Goal: Task Accomplishment & Management: Manage account settings

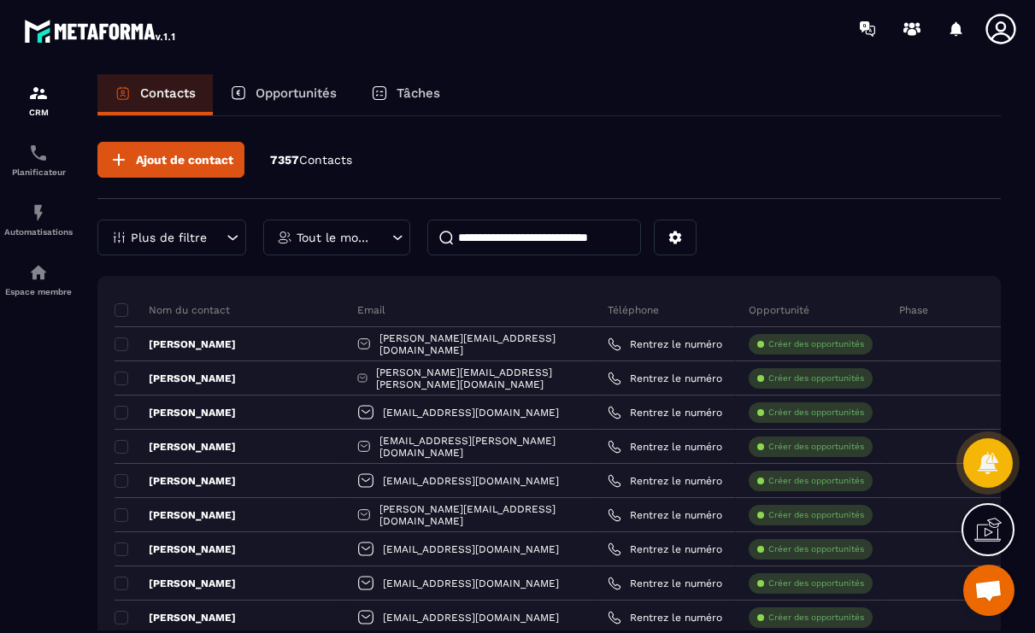
click at [273, 86] on p "Opportunités" at bounding box center [295, 92] width 81 height 15
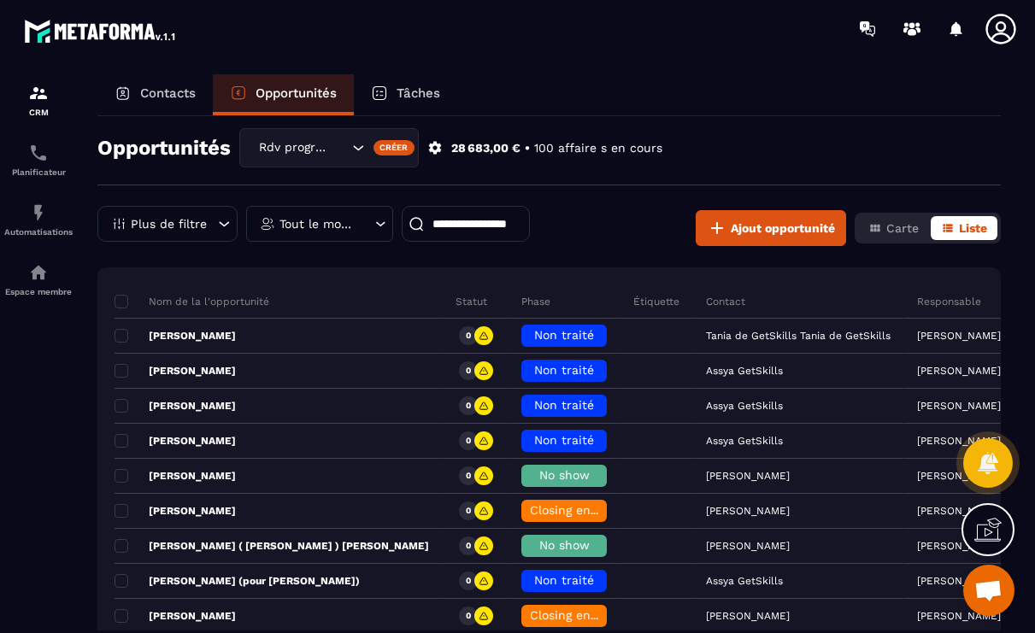
scroll to position [17, 0]
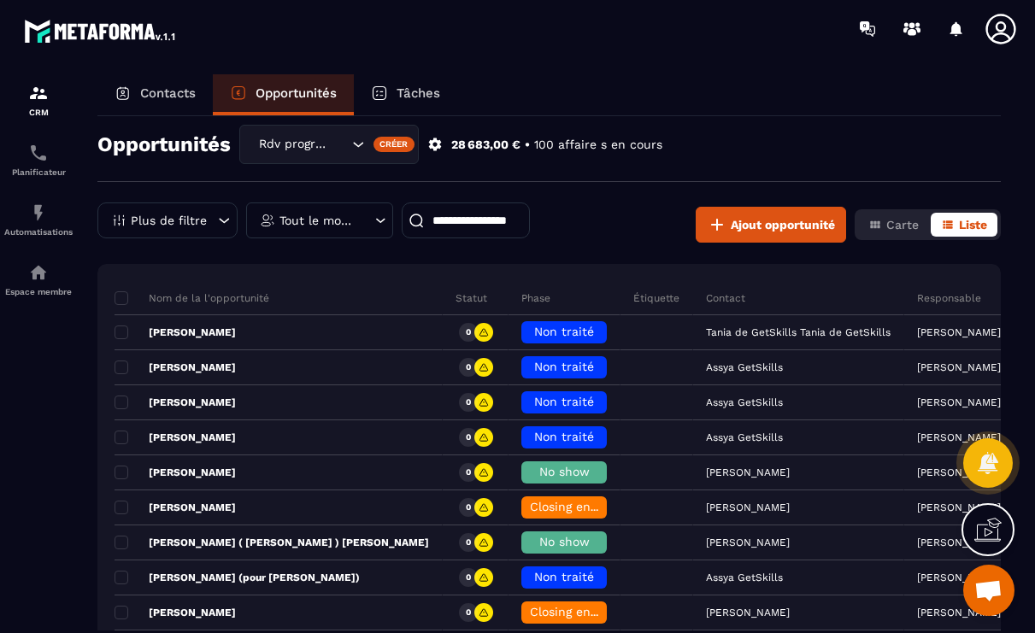
click at [210, 224] on div "Plus de filtre" at bounding box center [167, 220] width 140 height 36
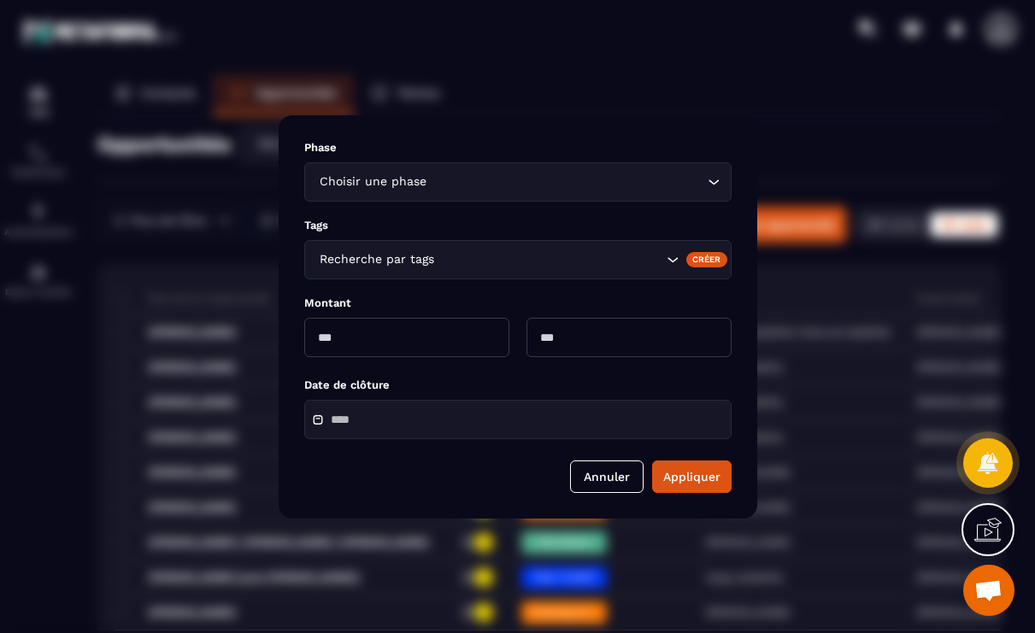
click at [471, 263] on input "Search for option" at bounding box center [549, 259] width 225 height 19
click at [454, 221] on p "Tags" at bounding box center [517, 225] width 427 height 13
click at [572, 259] on input "Search for option" at bounding box center [549, 259] width 225 height 19
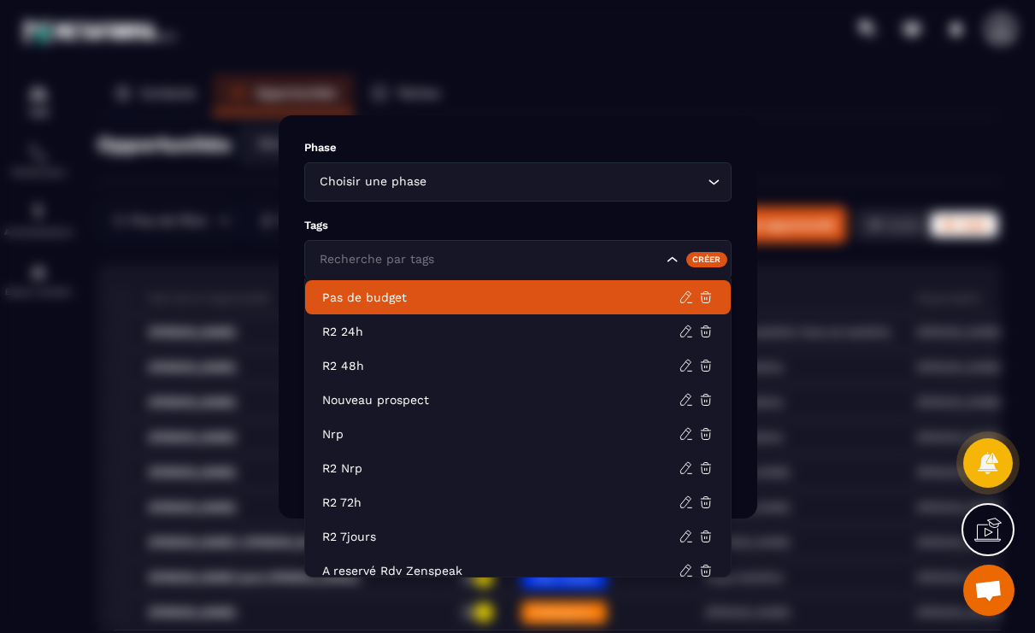
scroll to position [146, 0]
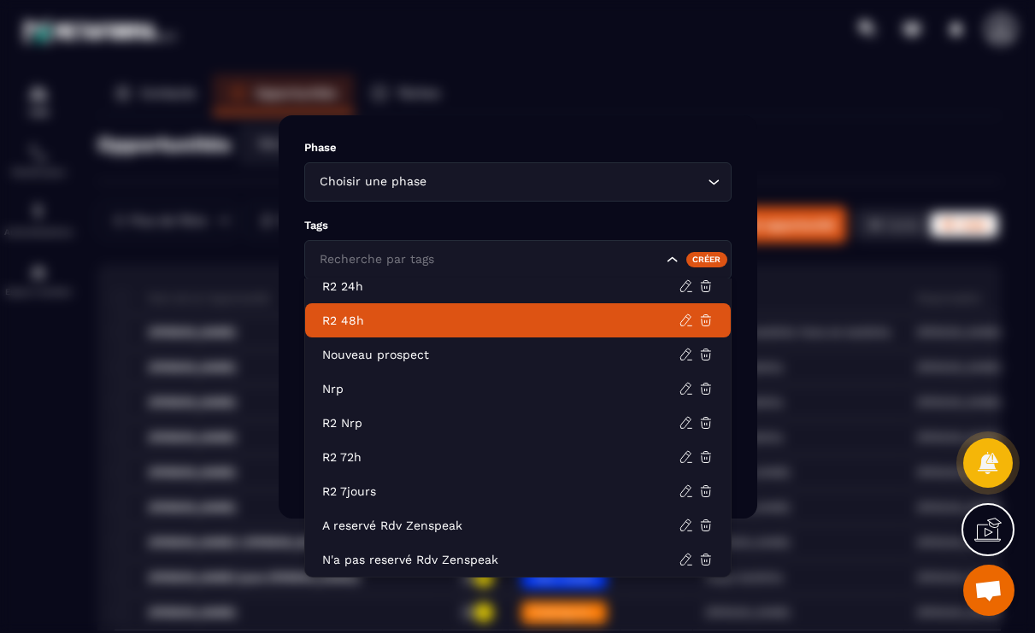
click at [849, 281] on div "Modal window" at bounding box center [517, 316] width 1035 height 633
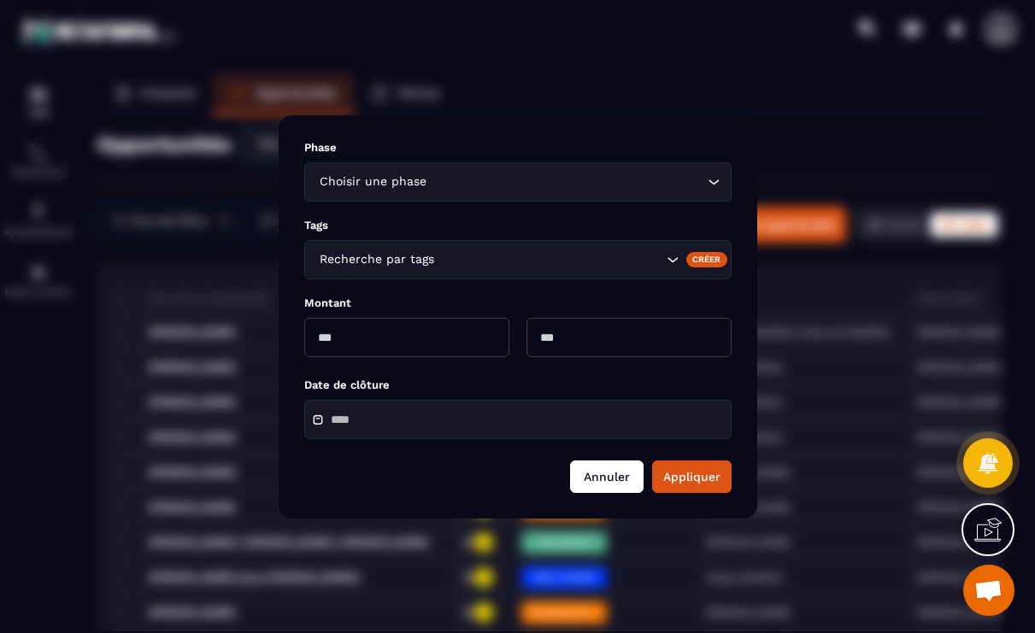
click at [607, 478] on button "Annuler" at bounding box center [606, 476] width 73 height 32
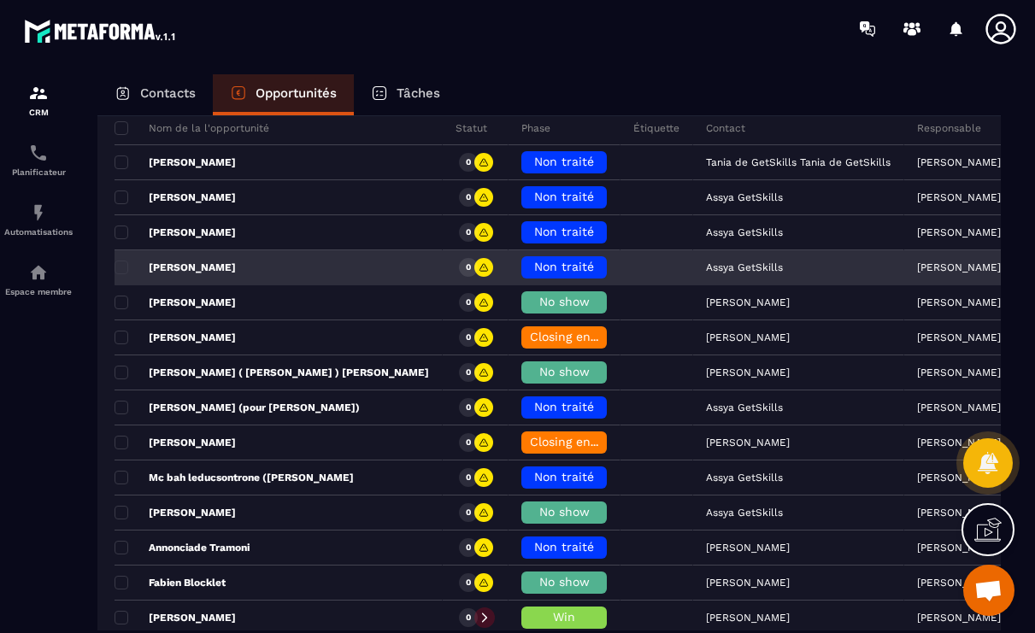
scroll to position [198, 0]
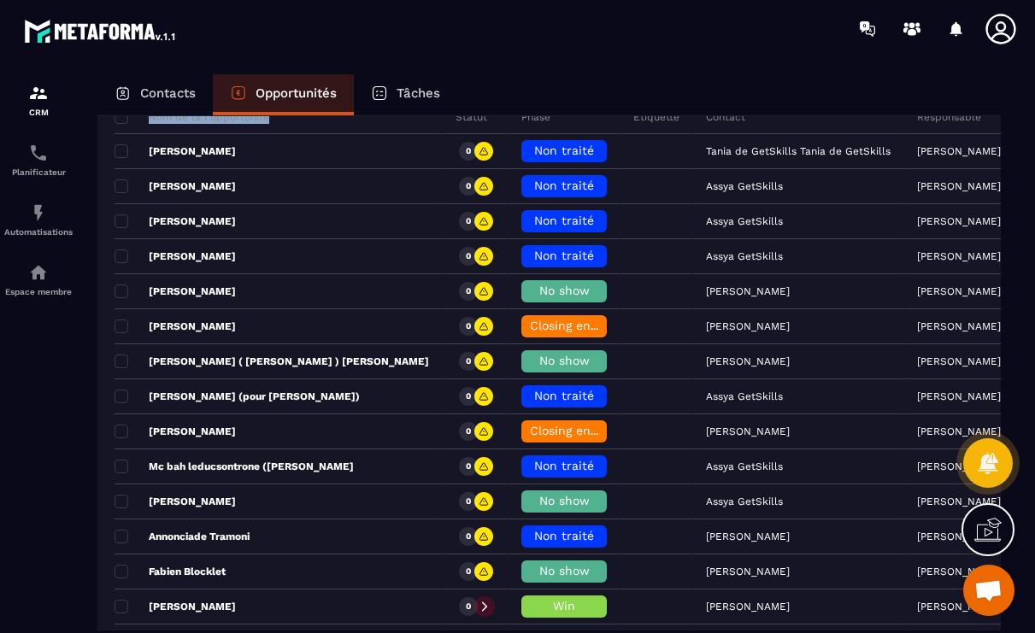
drag, startPoint x: 1028, startPoint y: 101, endPoint x: 1031, endPoint y: 128, distance: 27.5
click at [1031, 128] on section "CRM Planificateur Automatisations Espace membre Contacts Opportunités Tâches Op…" at bounding box center [517, 369] width 1035 height 624
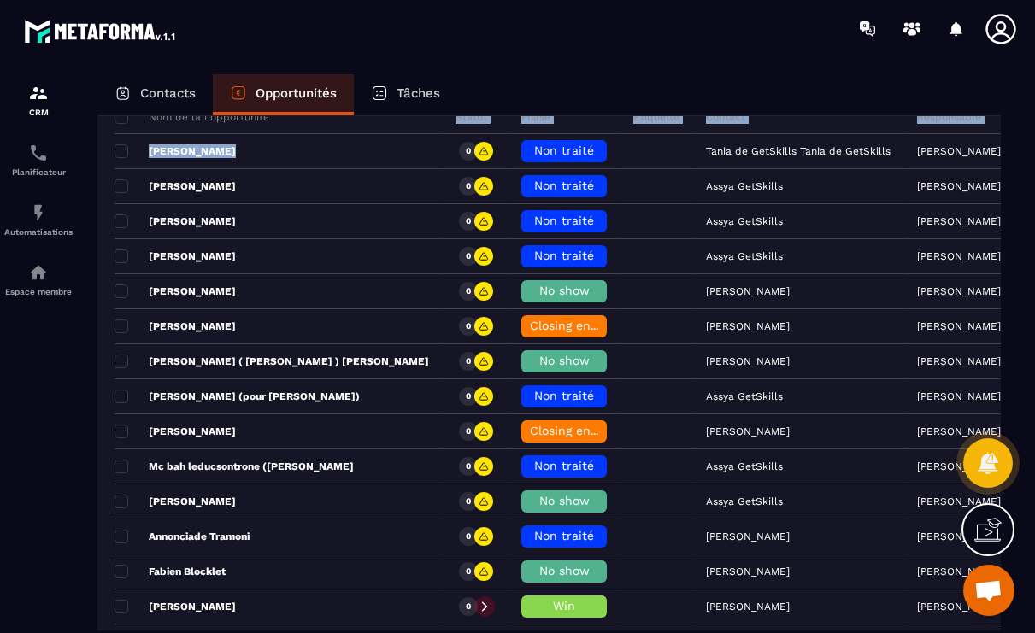
drag, startPoint x: 1028, startPoint y: 143, endPoint x: 1023, endPoint y: 193, distance: 50.7
click at [1023, 192] on section "CRM Planificateur Automatisations Espace membre Contacts Opportunités Tâches Op…" at bounding box center [517, 369] width 1035 height 624
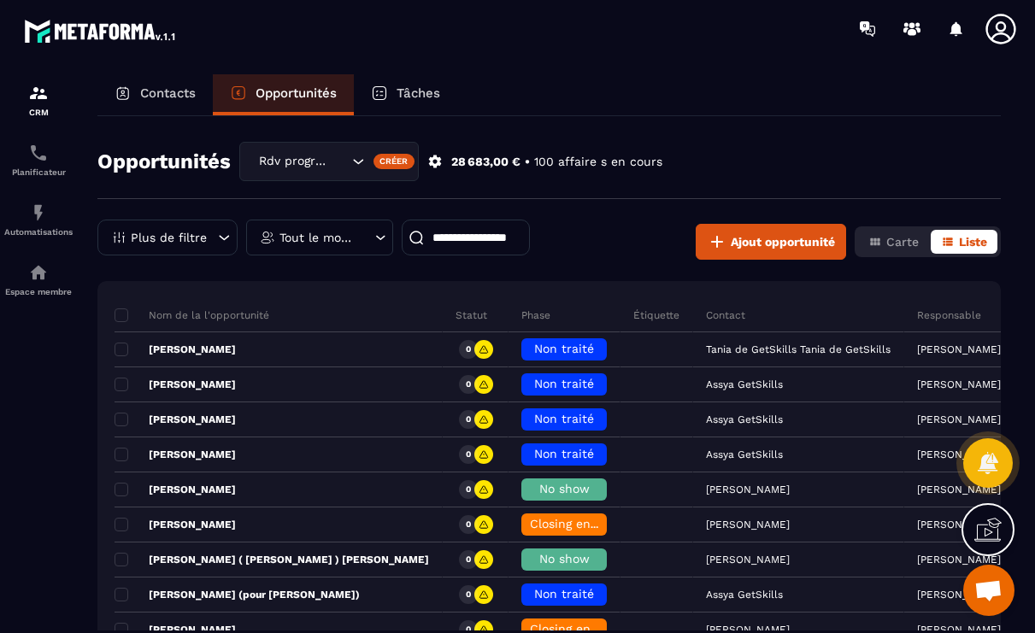
click at [821, 140] on div "Opportunités Rdv programmé Créer 28 683,00 € • 100 affaire s en cours Plus de f…" at bounding box center [548, 373] width 903 height 514
click at [521, 314] on p "Phase" at bounding box center [535, 315] width 29 height 14
click at [521, 315] on p "Phase" at bounding box center [535, 315] width 29 height 14
click at [995, 36] on icon at bounding box center [1000, 29] width 34 height 34
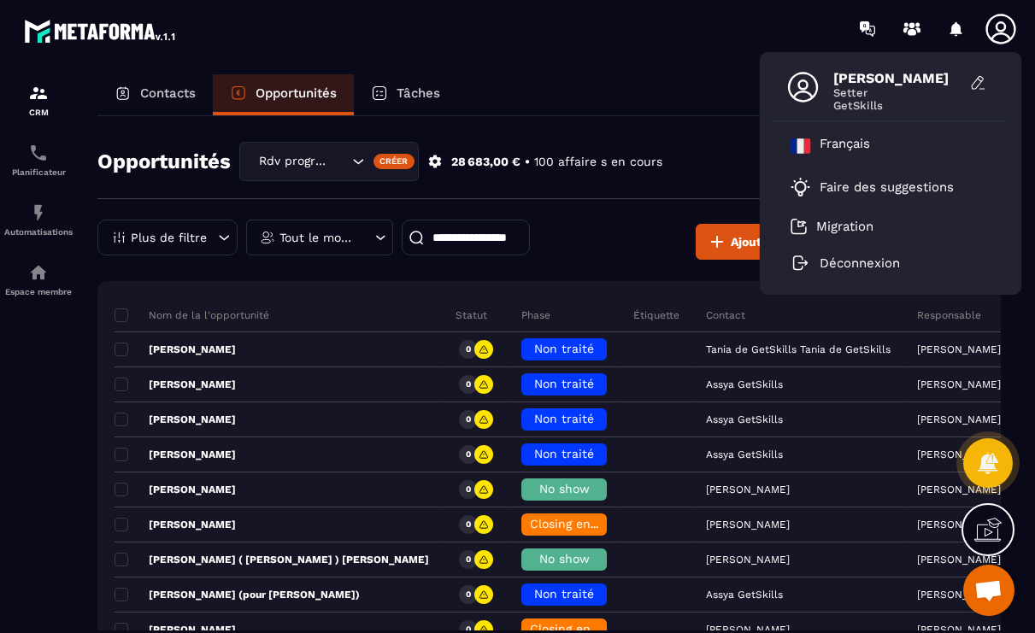
click at [613, 75] on div "Contacts Opportunités Tâches" at bounding box center [548, 94] width 903 height 41
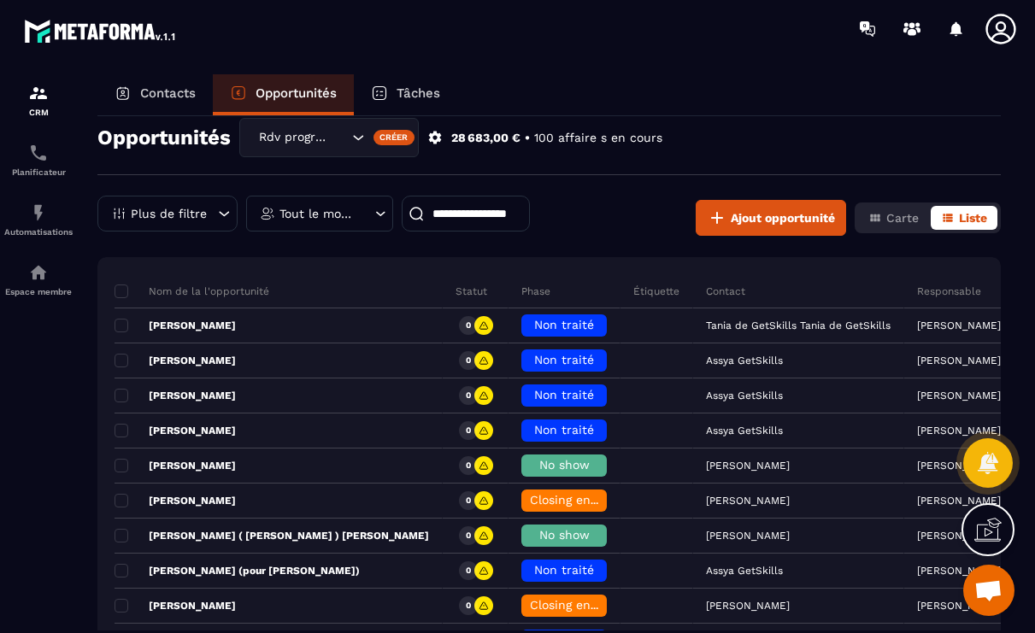
scroll to position [38, 0]
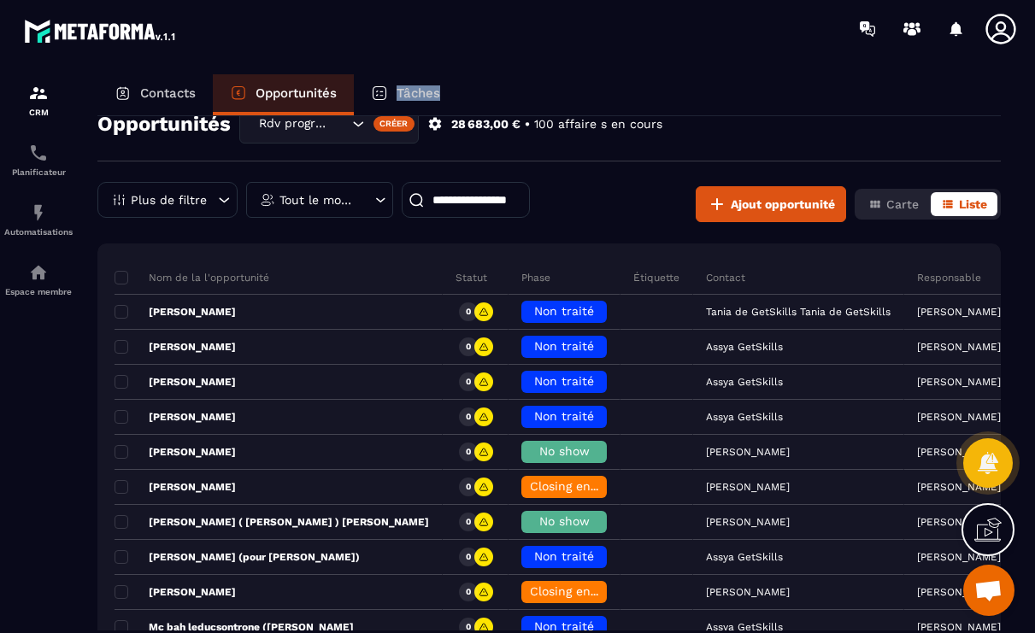
drag, startPoint x: 1026, startPoint y: 73, endPoint x: 1028, endPoint y: 91, distance: 18.9
click at [1028, 92] on section "CRM Planificateur Automatisations Espace membre Contacts Opportunités Tâches Op…" at bounding box center [517, 369] width 1035 height 624
drag, startPoint x: 1024, startPoint y: 31, endPoint x: 1025, endPoint y: 39, distance: 8.6
click at [1025, 39] on div at bounding box center [1004, 29] width 43 height 31
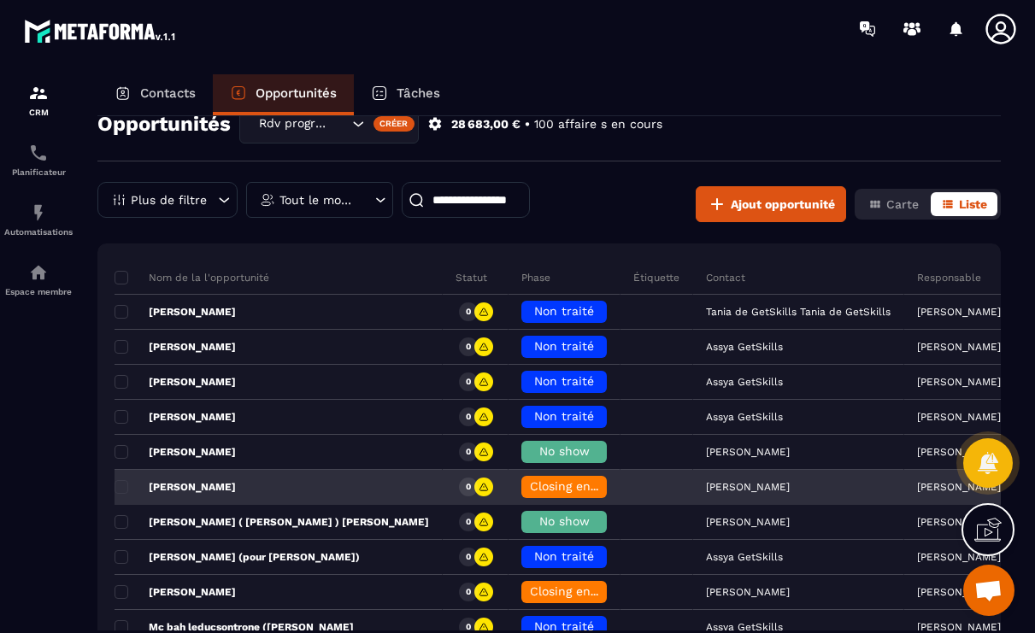
scroll to position [255, 0]
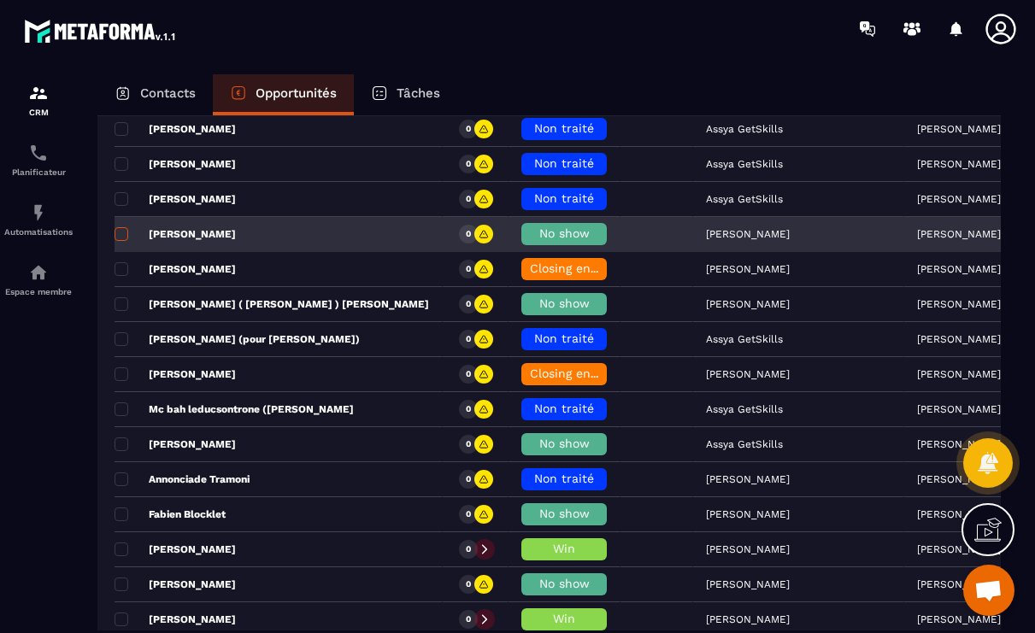
click at [120, 236] on span at bounding box center [121, 234] width 14 height 14
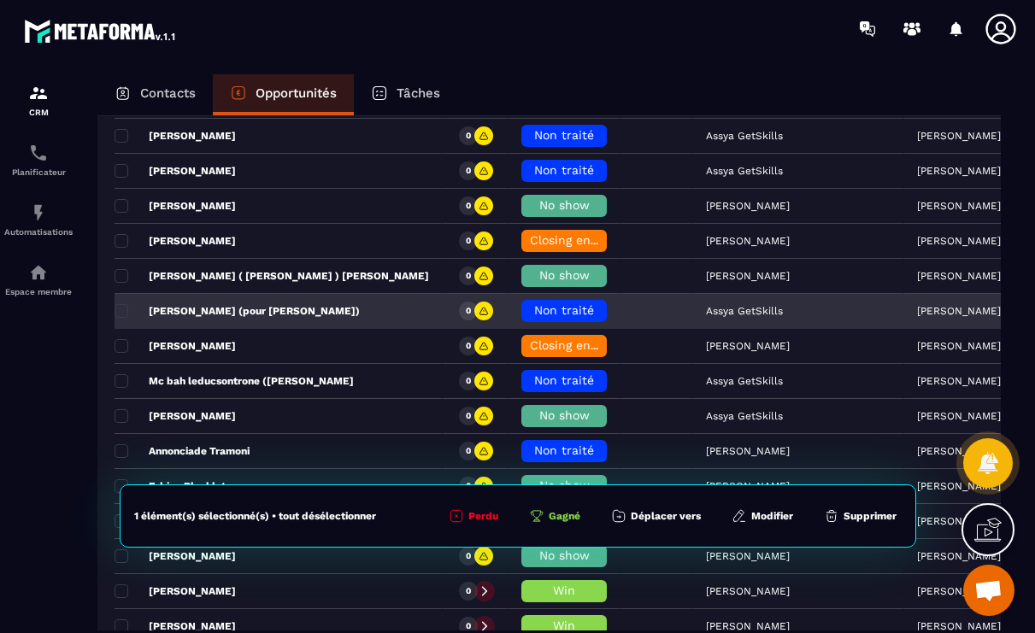
scroll to position [287, 0]
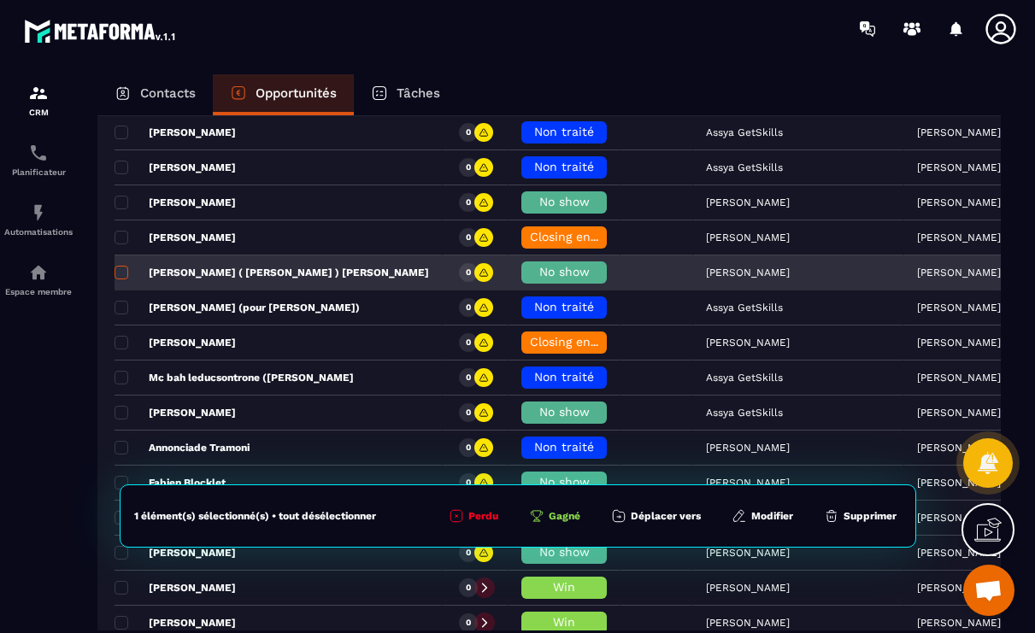
click at [122, 278] on span at bounding box center [121, 273] width 14 height 14
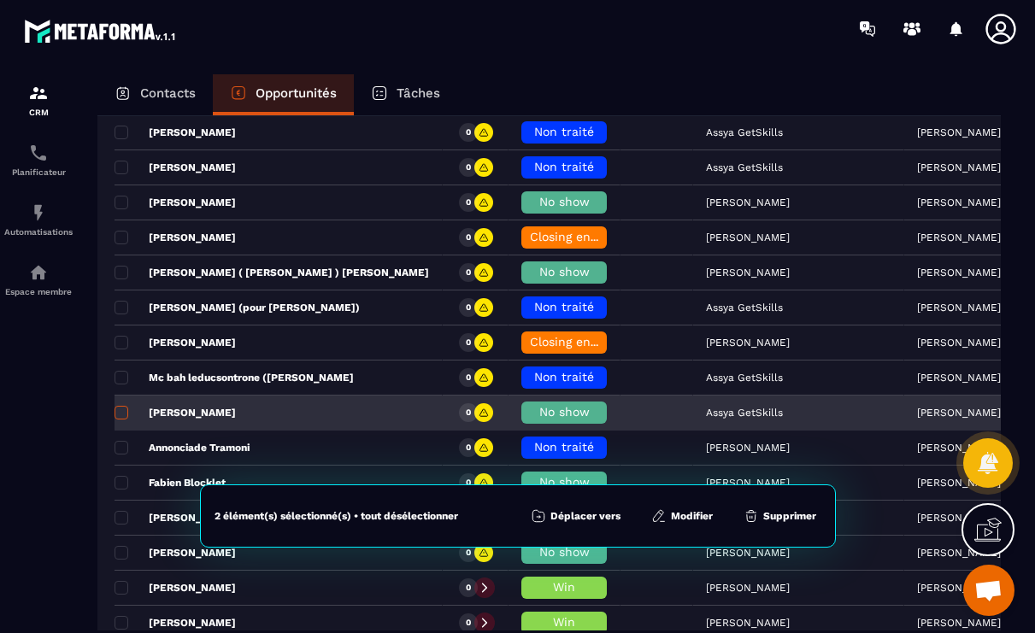
click at [121, 414] on span at bounding box center [121, 413] width 14 height 14
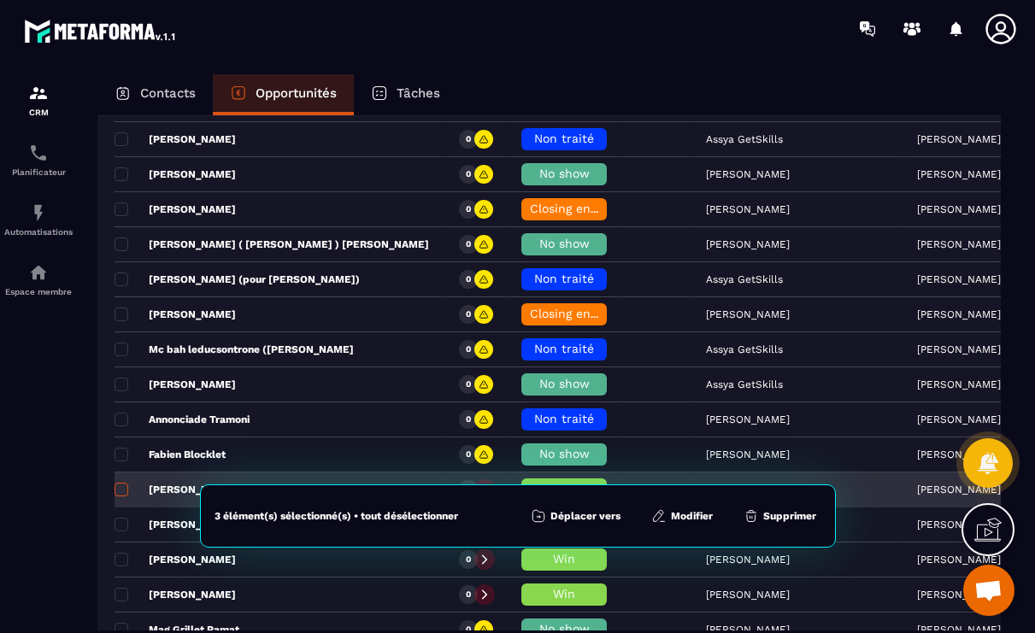
scroll to position [387, 0]
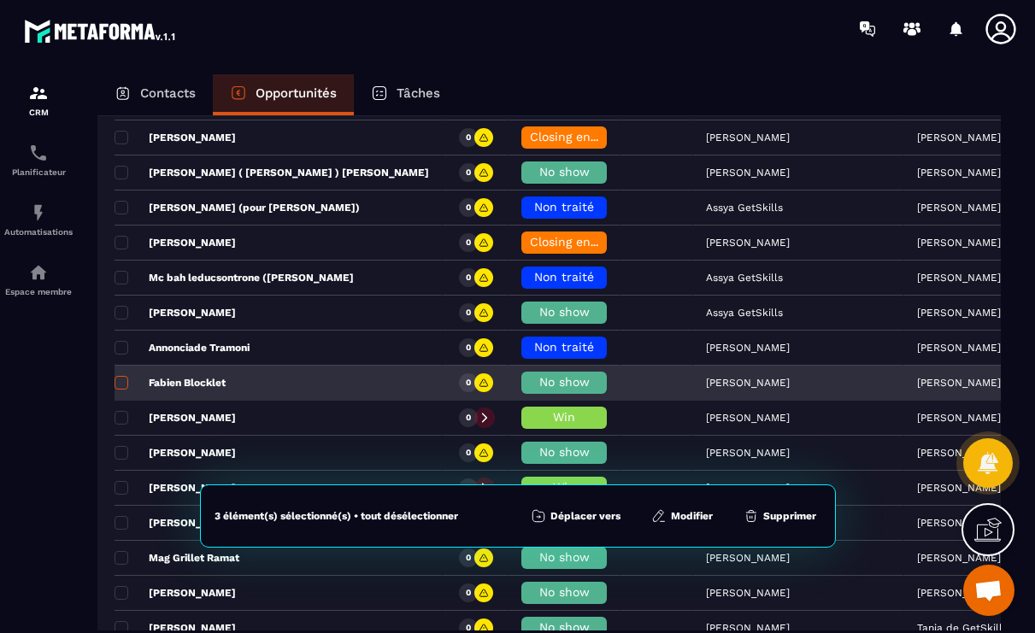
click at [123, 388] on span at bounding box center [121, 383] width 14 height 14
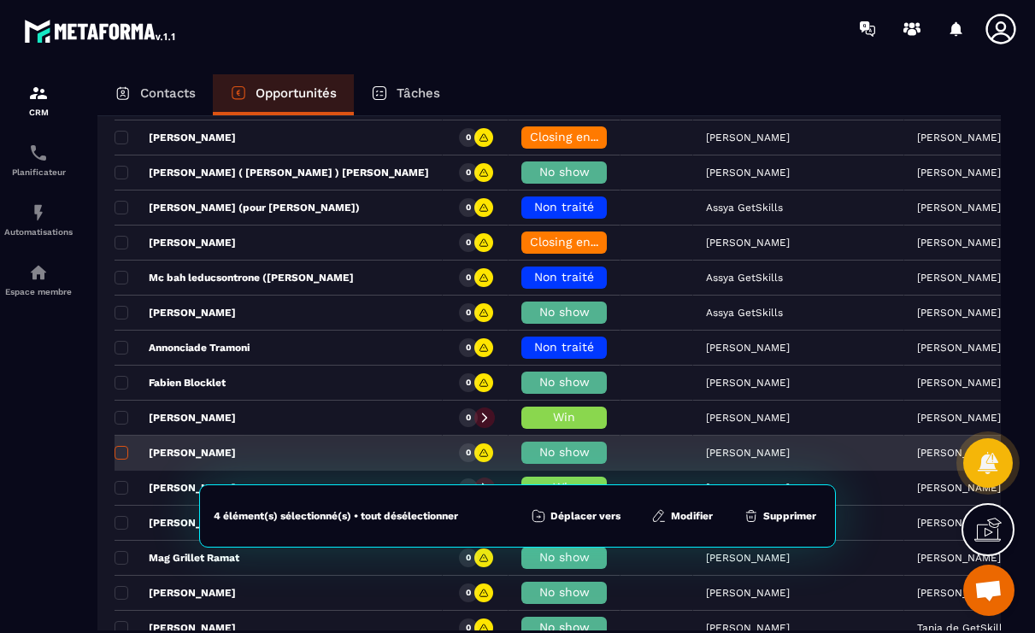
click at [120, 460] on label at bounding box center [120, 458] width 12 height 12
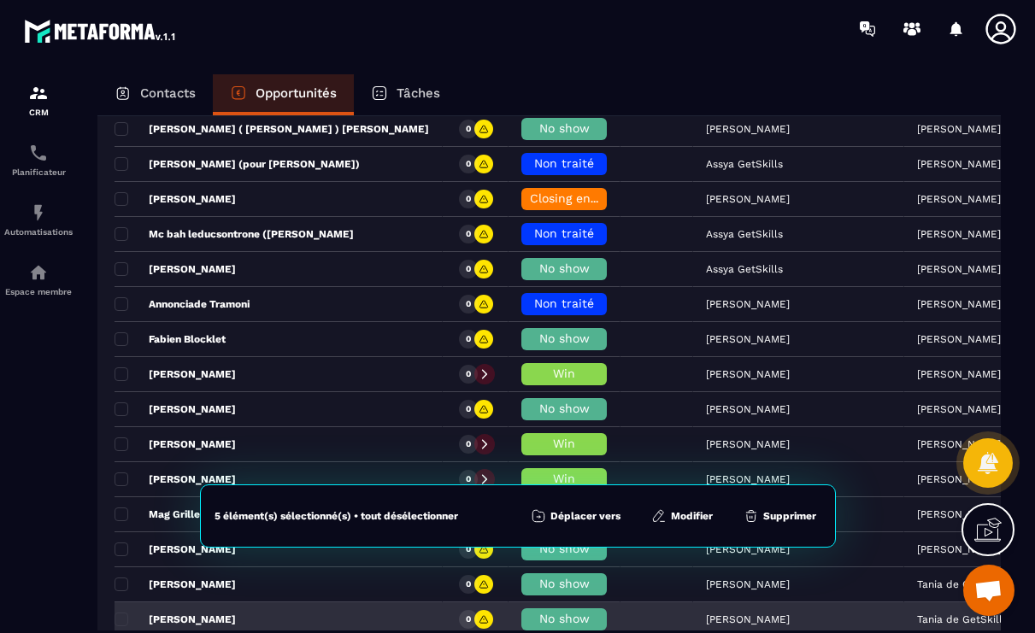
scroll to position [548, 0]
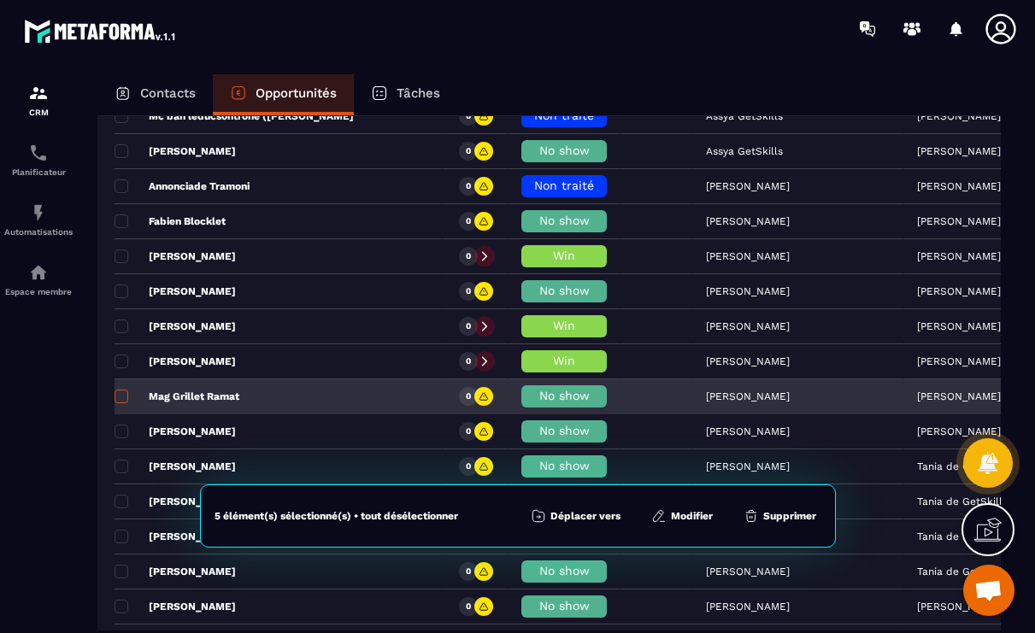
click at [125, 397] on span at bounding box center [121, 397] width 14 height 14
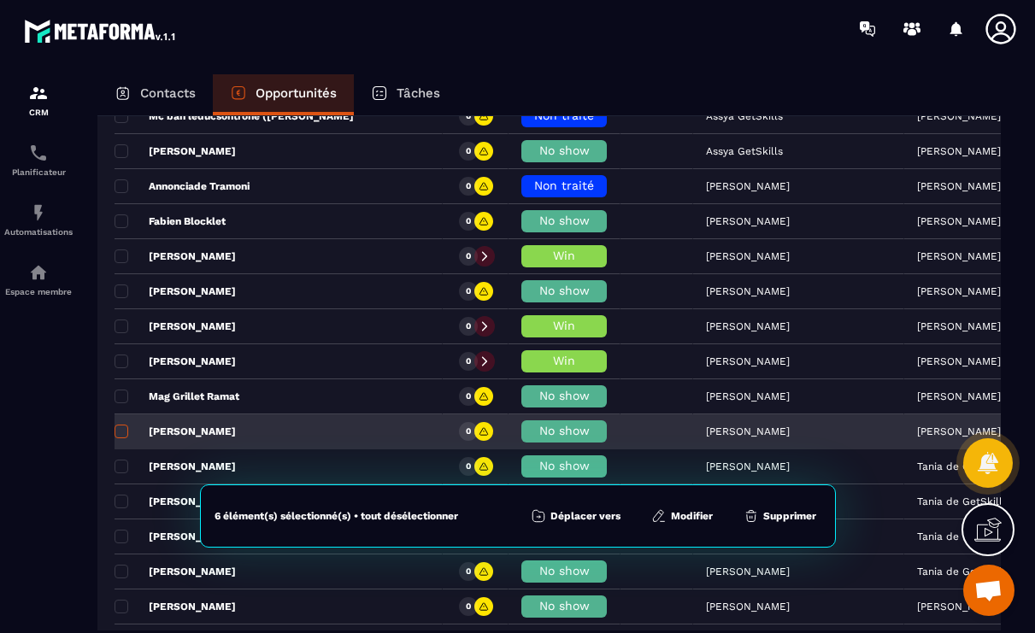
click at [126, 437] on span at bounding box center [121, 432] width 14 height 14
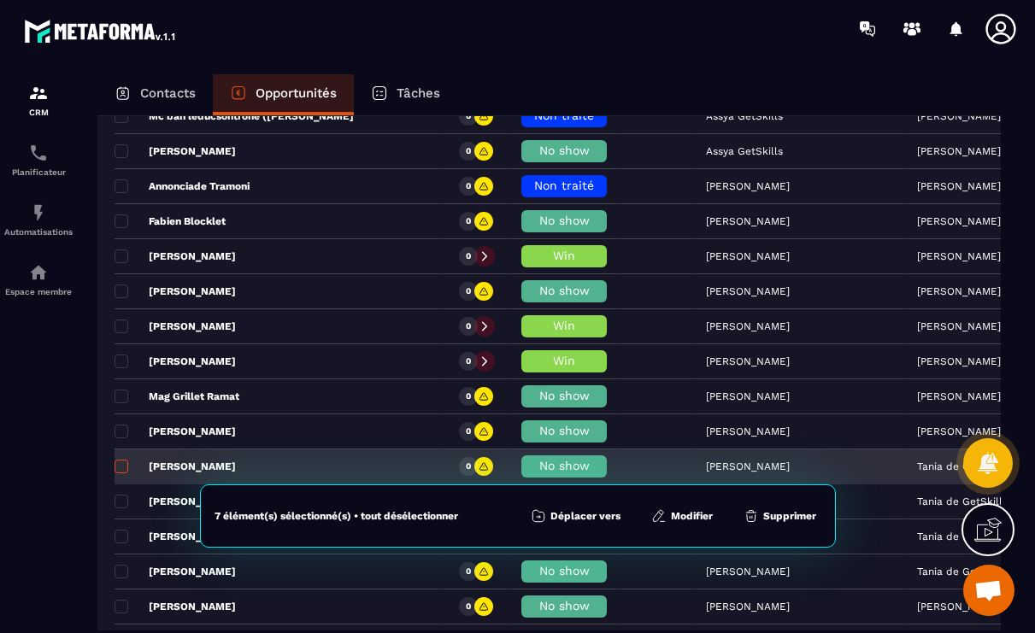
click at [122, 468] on span at bounding box center [121, 467] width 14 height 14
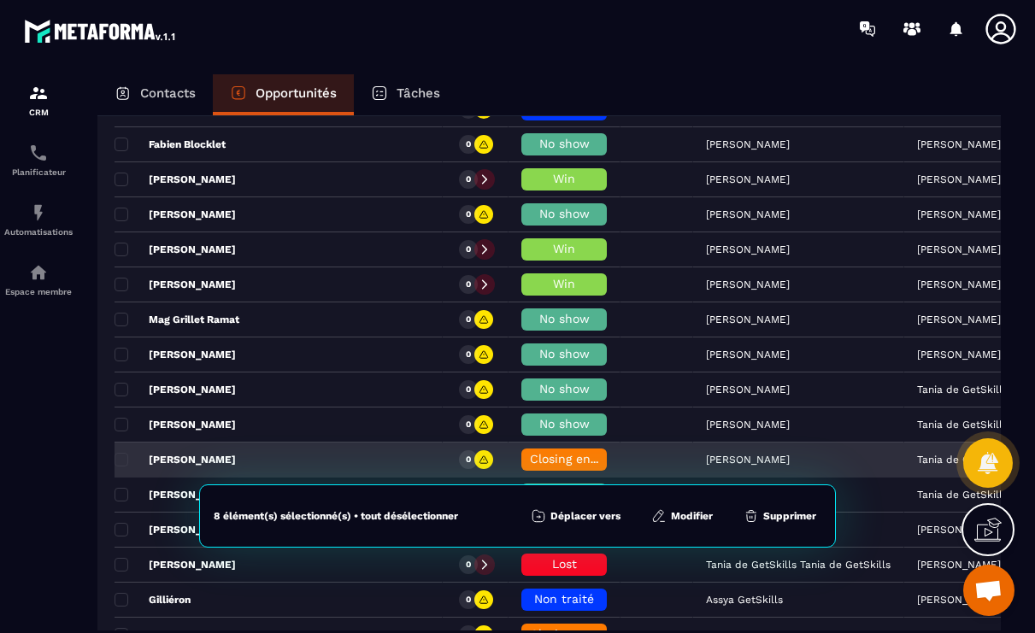
scroll to position [635, 0]
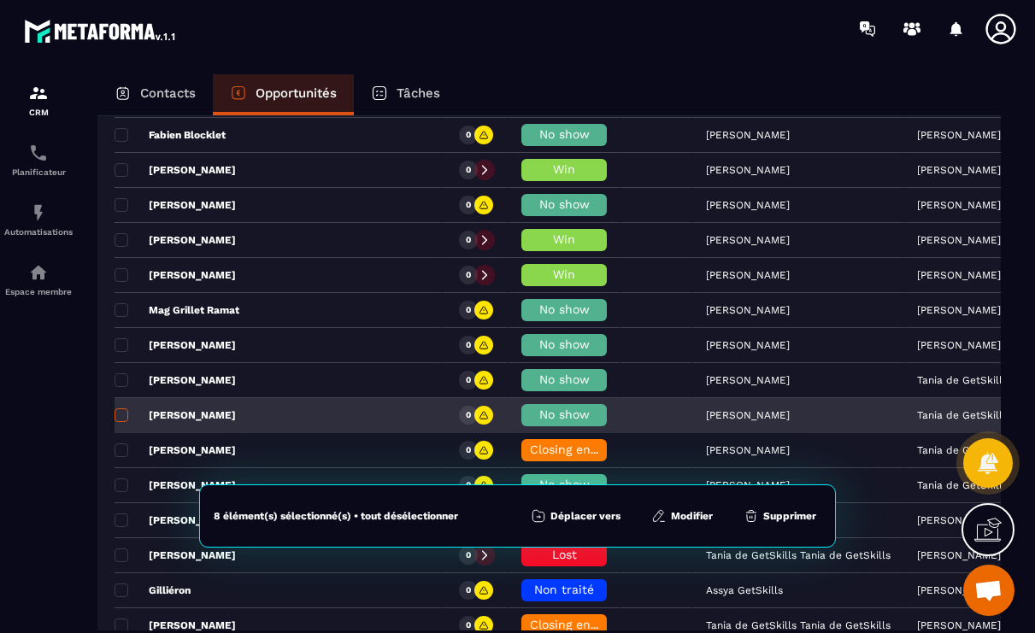
click at [122, 414] on span at bounding box center [121, 415] width 14 height 14
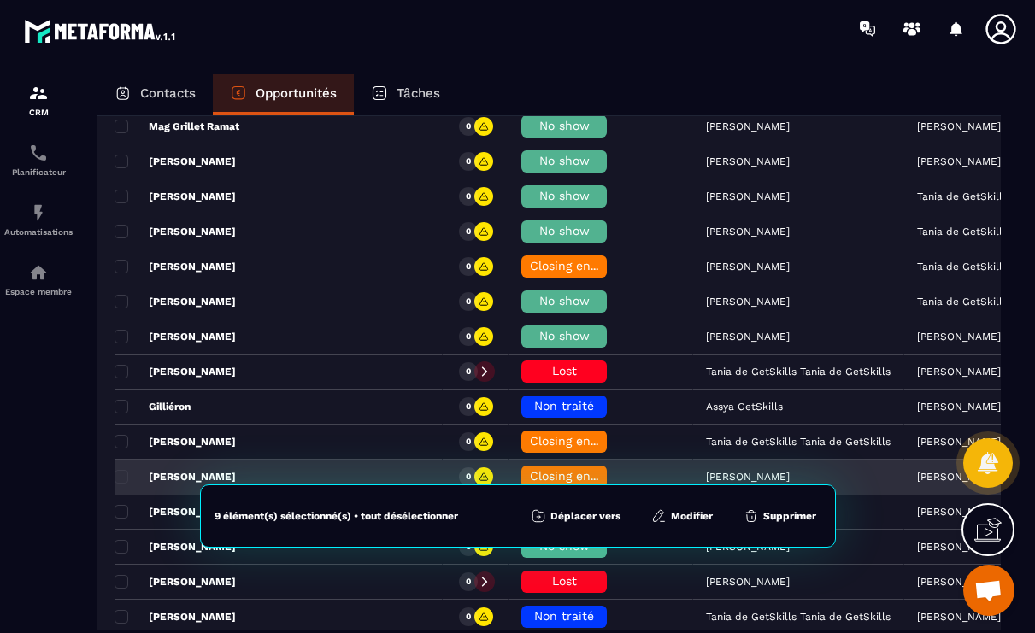
scroll to position [818, 0]
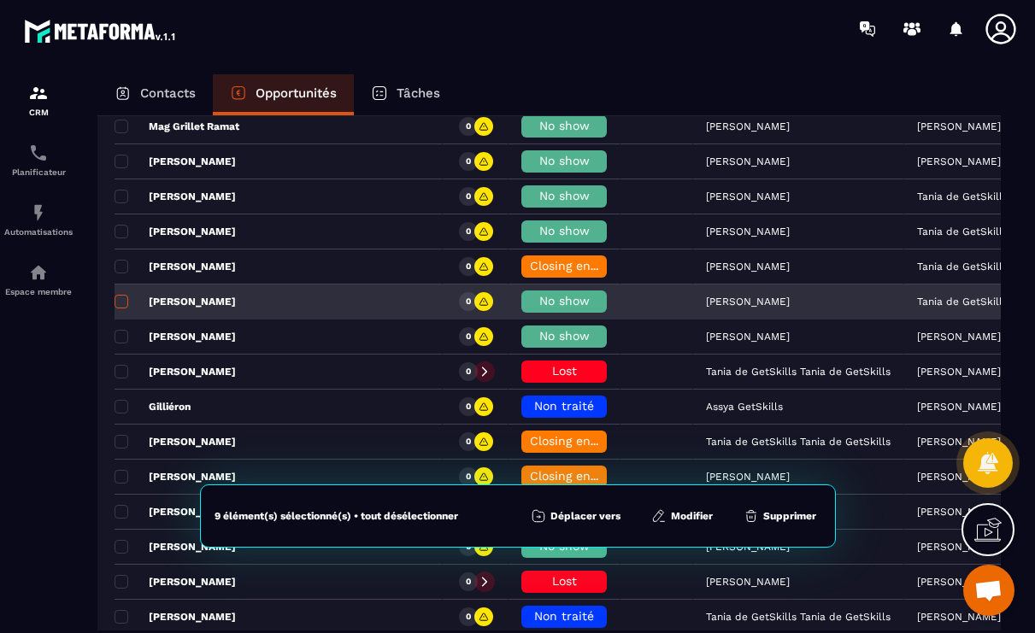
click at [120, 307] on span at bounding box center [121, 302] width 14 height 14
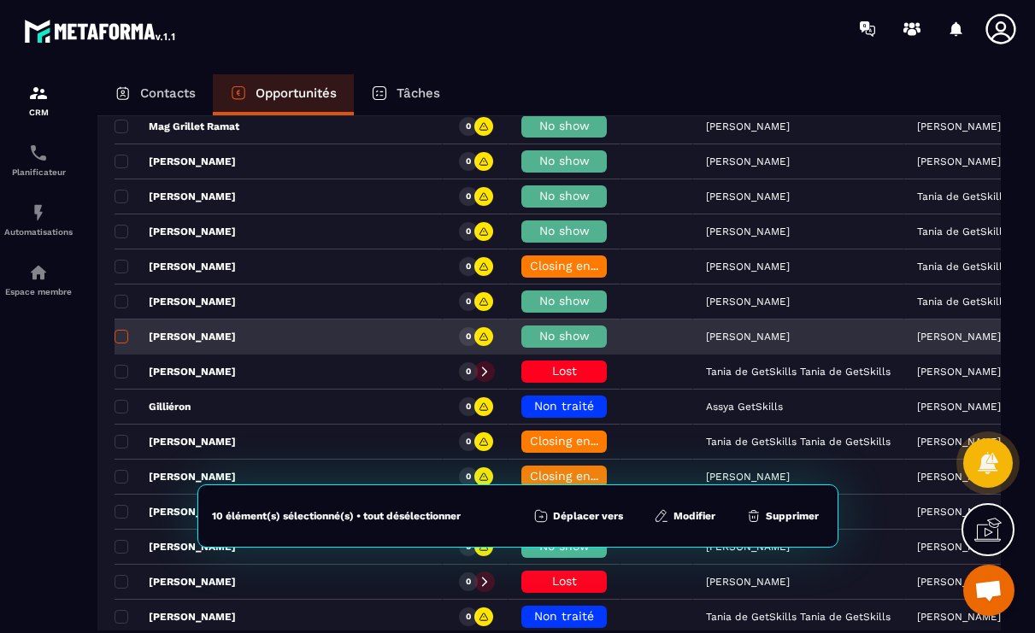
click at [121, 343] on label at bounding box center [120, 342] width 12 height 12
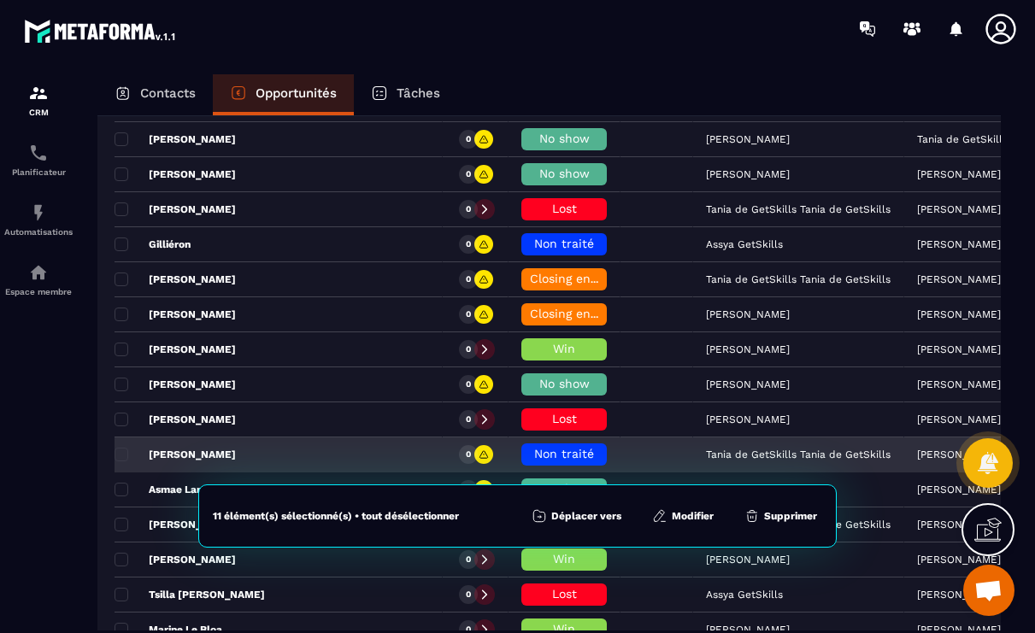
scroll to position [984, 0]
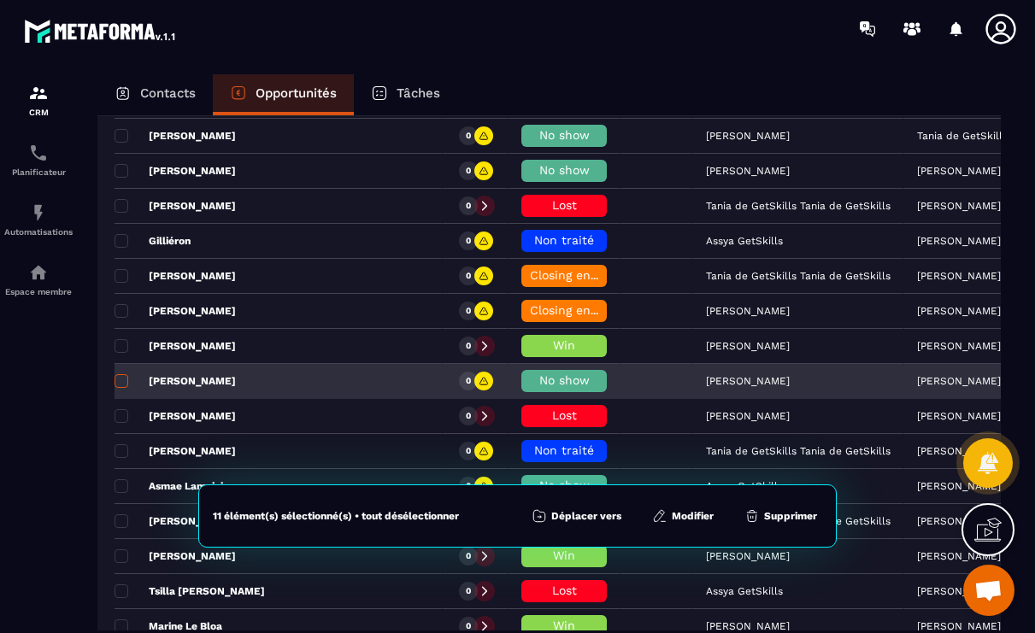
click at [123, 384] on span at bounding box center [121, 381] width 14 height 14
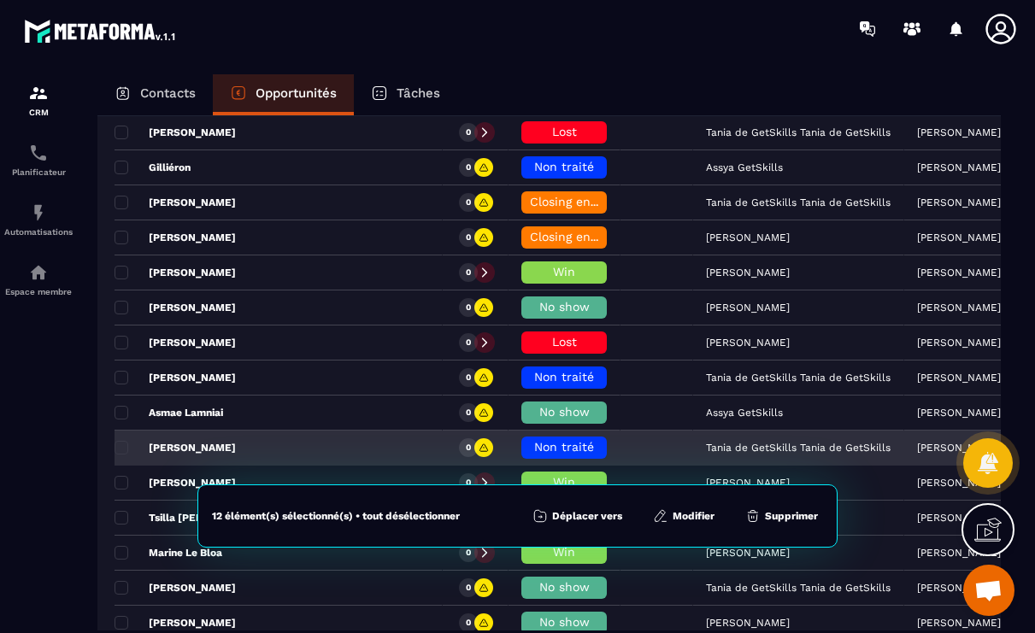
scroll to position [1099, 0]
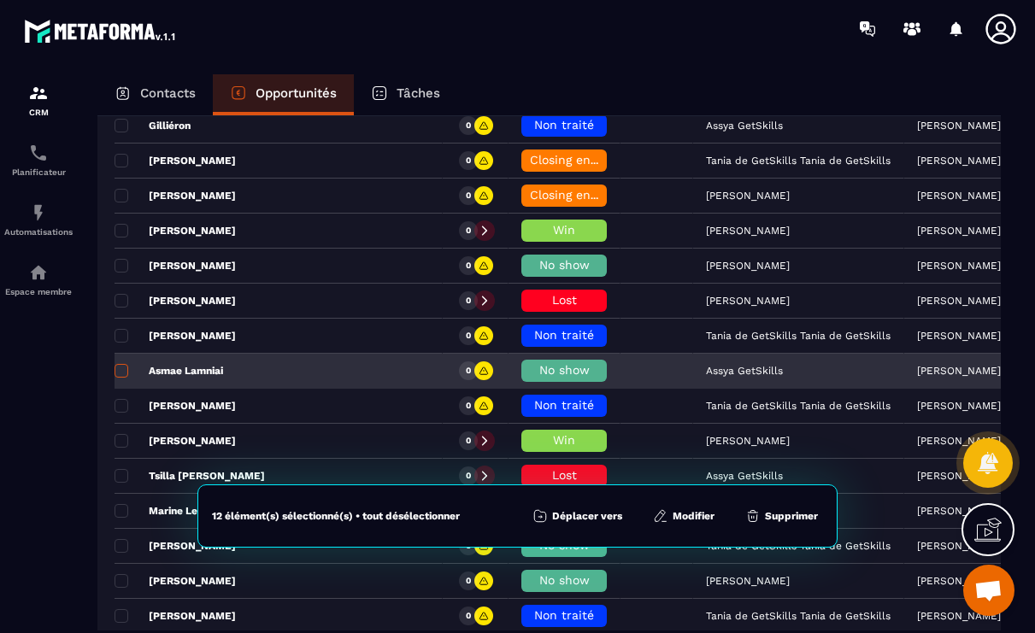
click at [121, 378] on label at bounding box center [120, 376] width 12 height 12
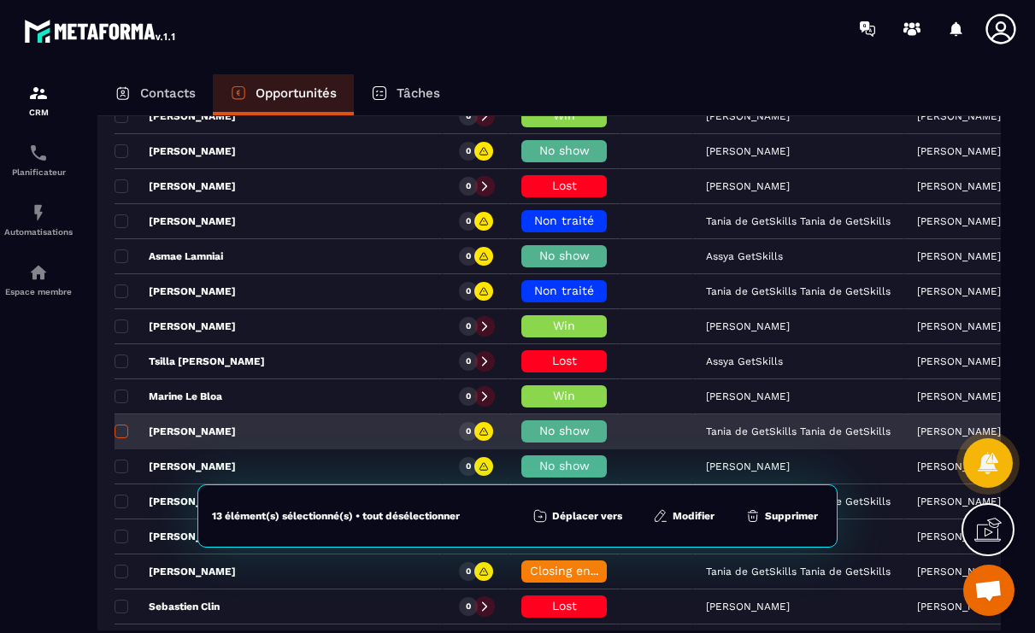
scroll to position [1321, 0]
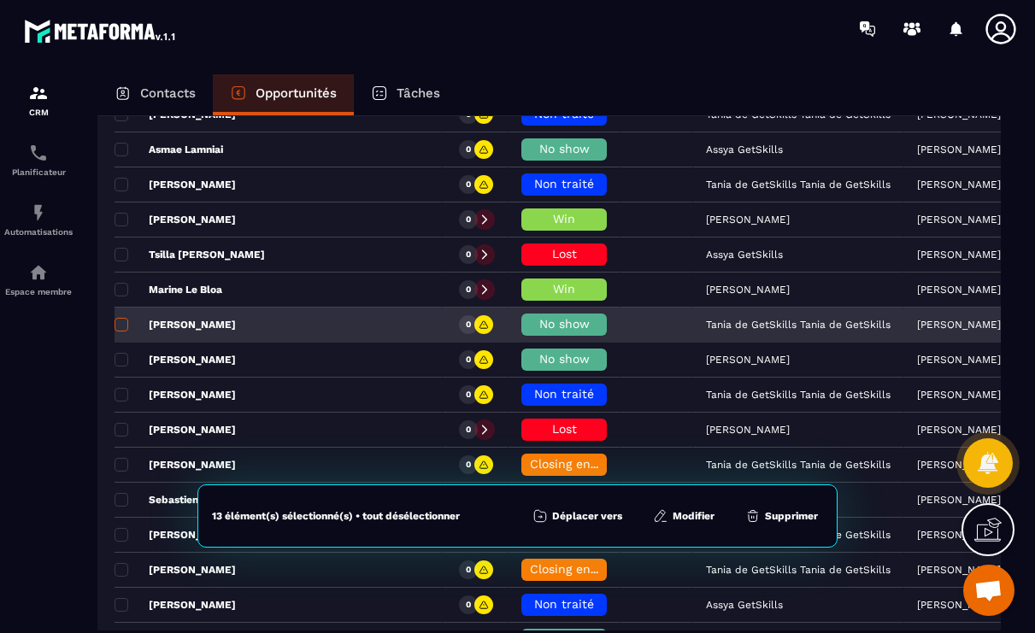
click at [121, 332] on label at bounding box center [120, 330] width 12 height 12
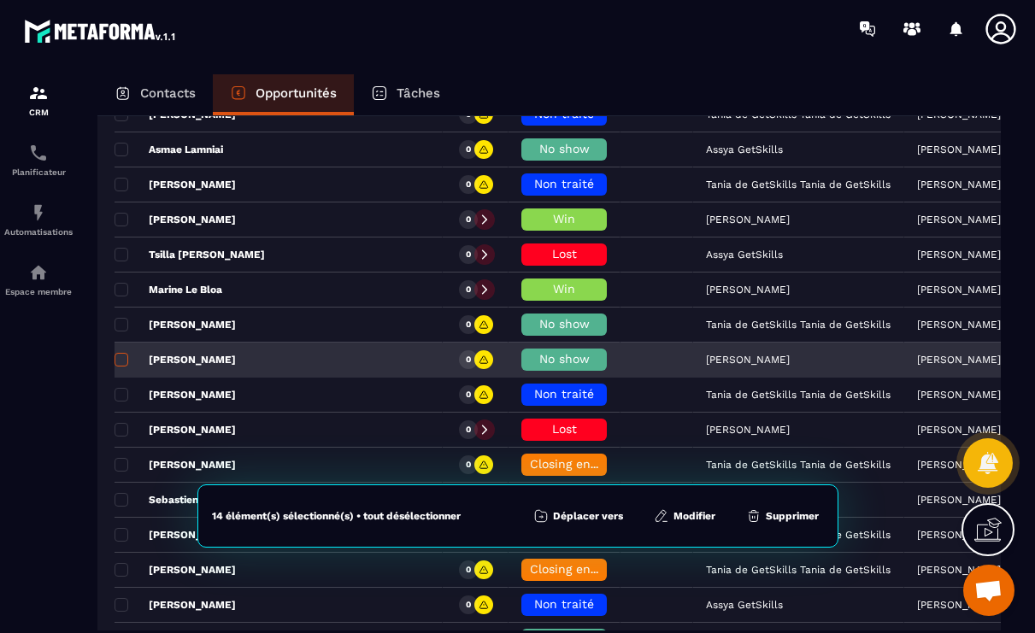
click at [125, 362] on span at bounding box center [121, 360] width 14 height 14
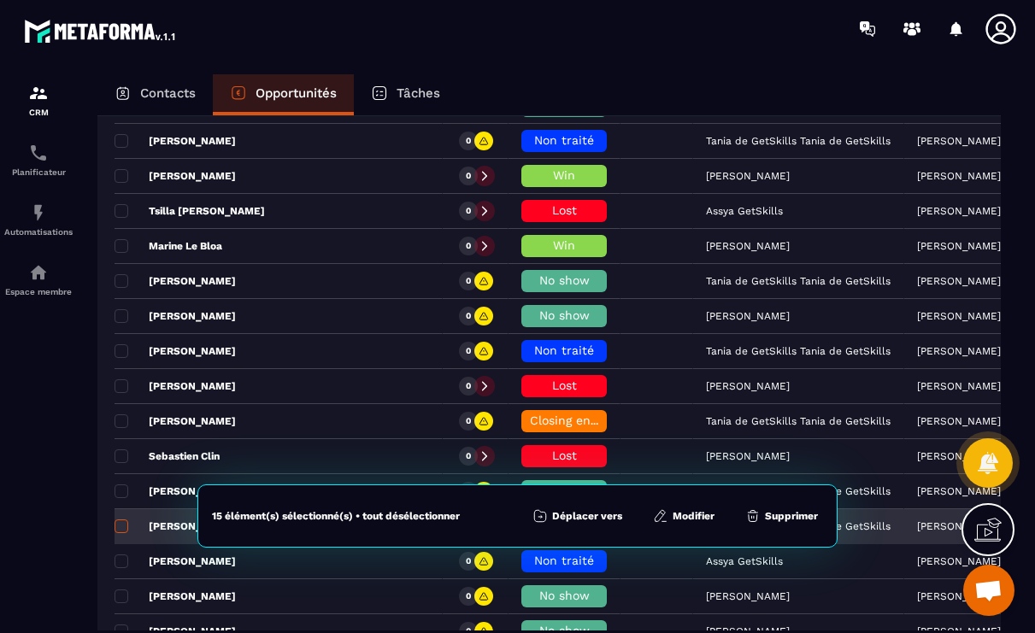
scroll to position [1482, 0]
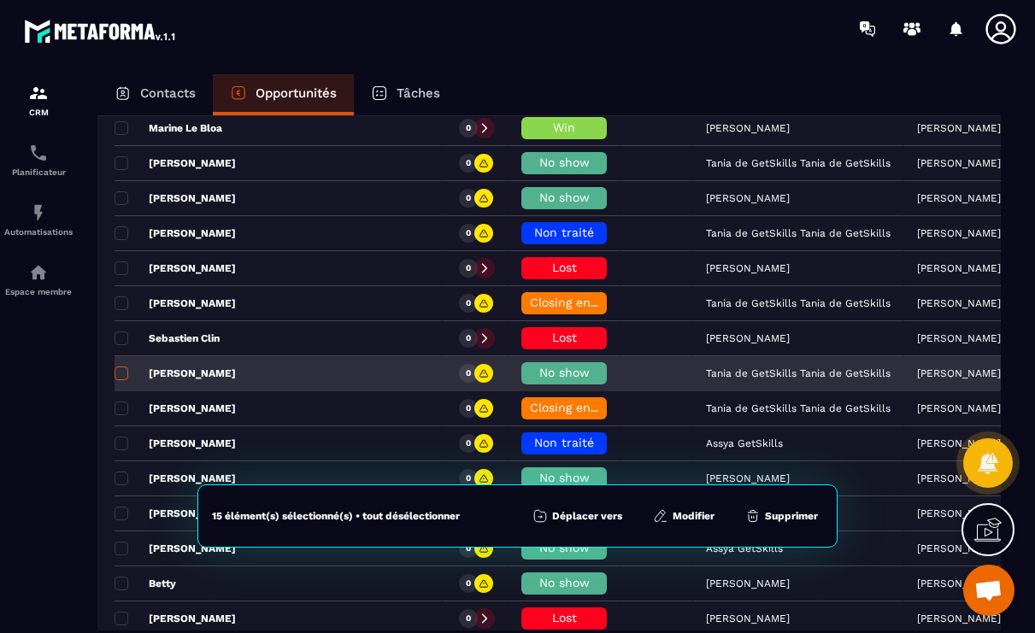
click at [121, 381] on label at bounding box center [120, 378] width 12 height 12
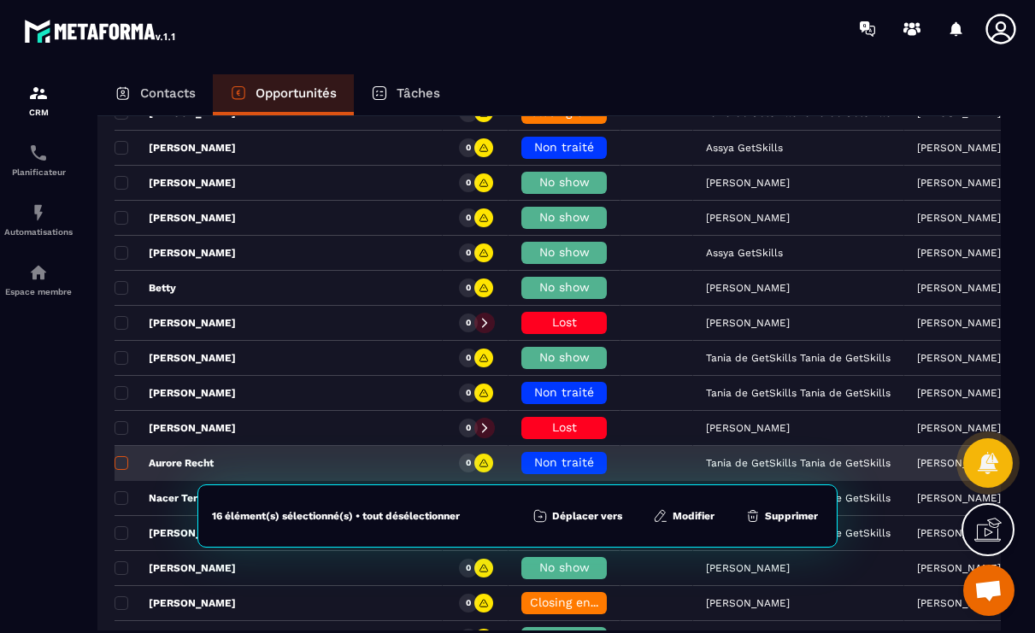
scroll to position [1683, 0]
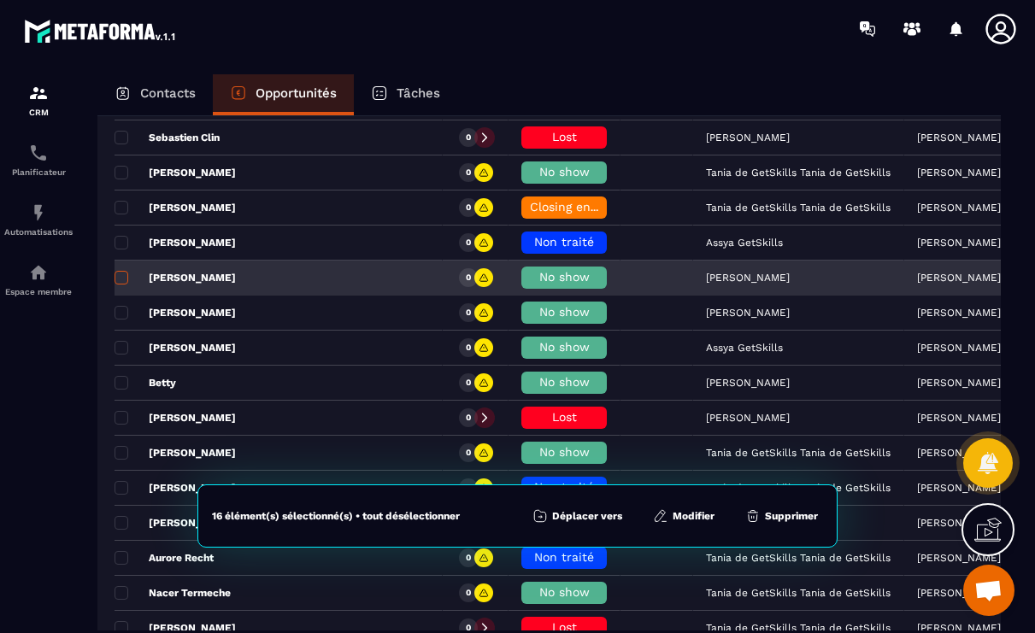
click at [118, 278] on span at bounding box center [121, 278] width 14 height 14
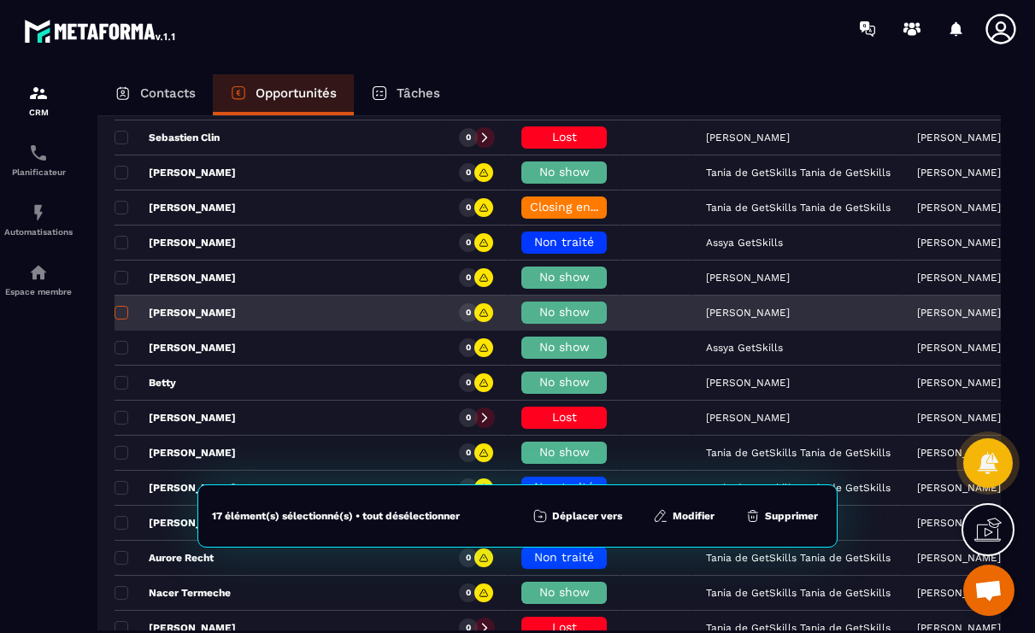
click at [120, 312] on span at bounding box center [121, 313] width 14 height 14
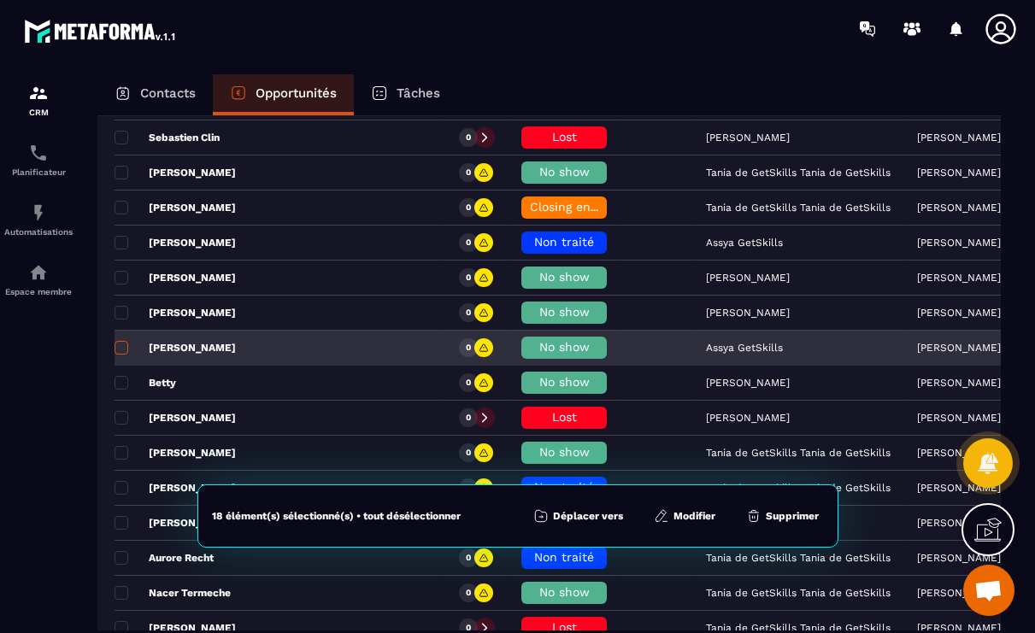
click at [123, 346] on span at bounding box center [121, 348] width 14 height 14
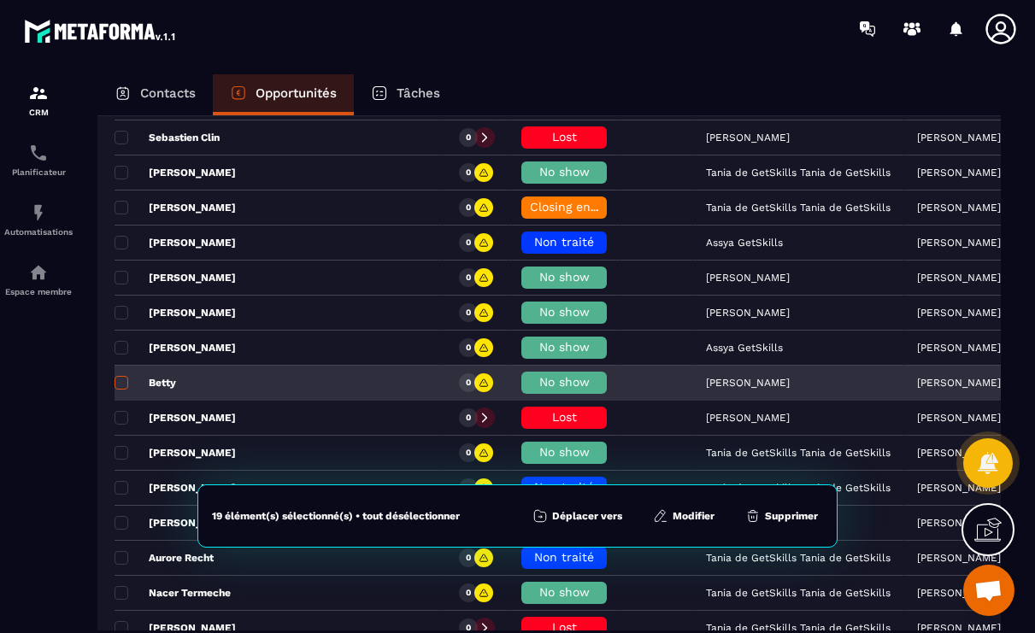
click at [120, 377] on span at bounding box center [121, 383] width 14 height 14
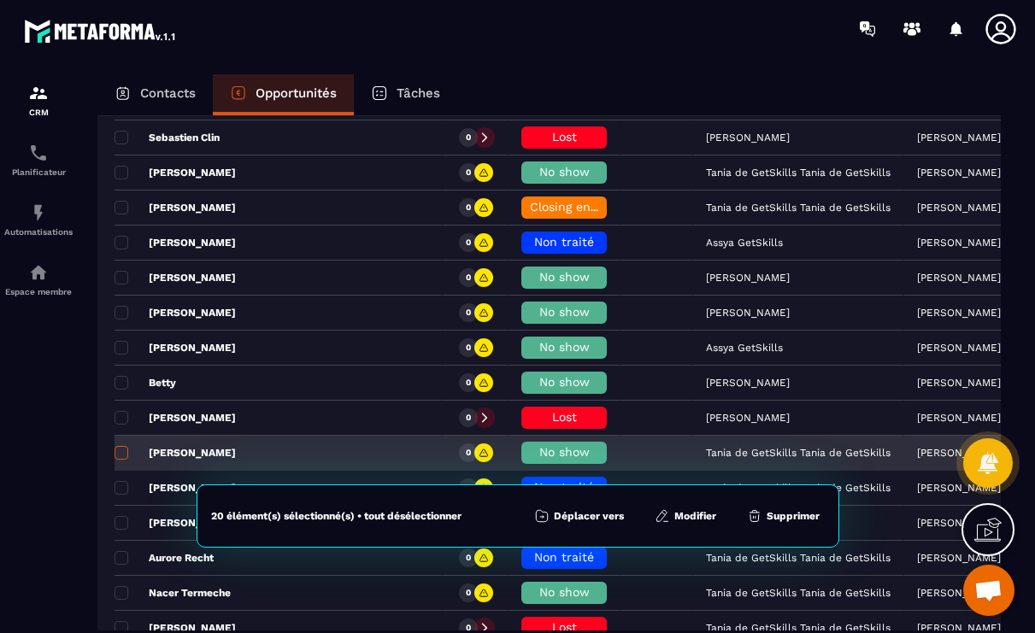
click at [120, 450] on span at bounding box center [121, 453] width 14 height 14
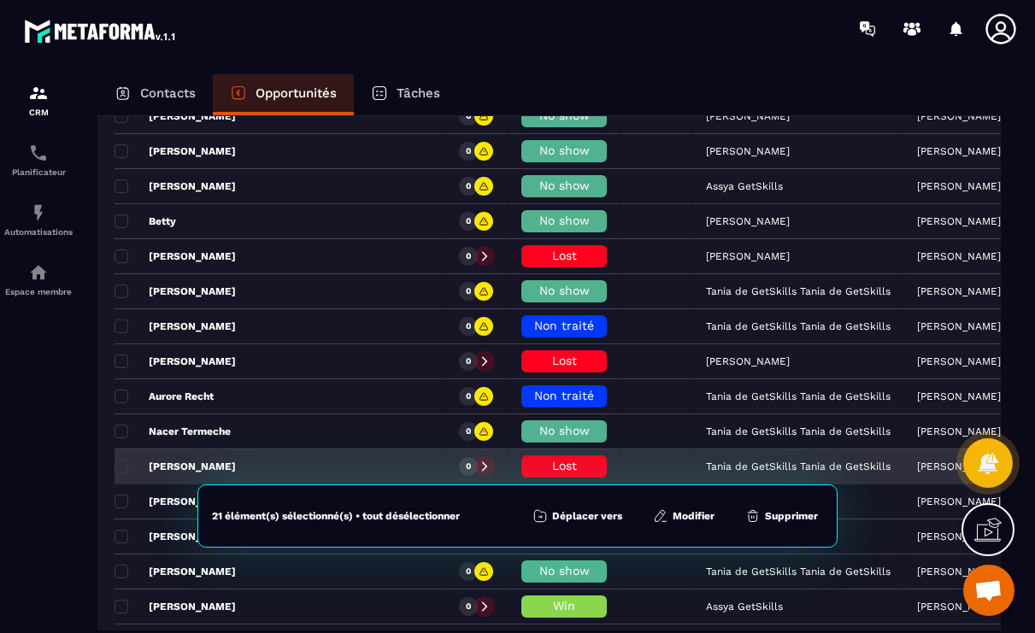
scroll to position [1918, 0]
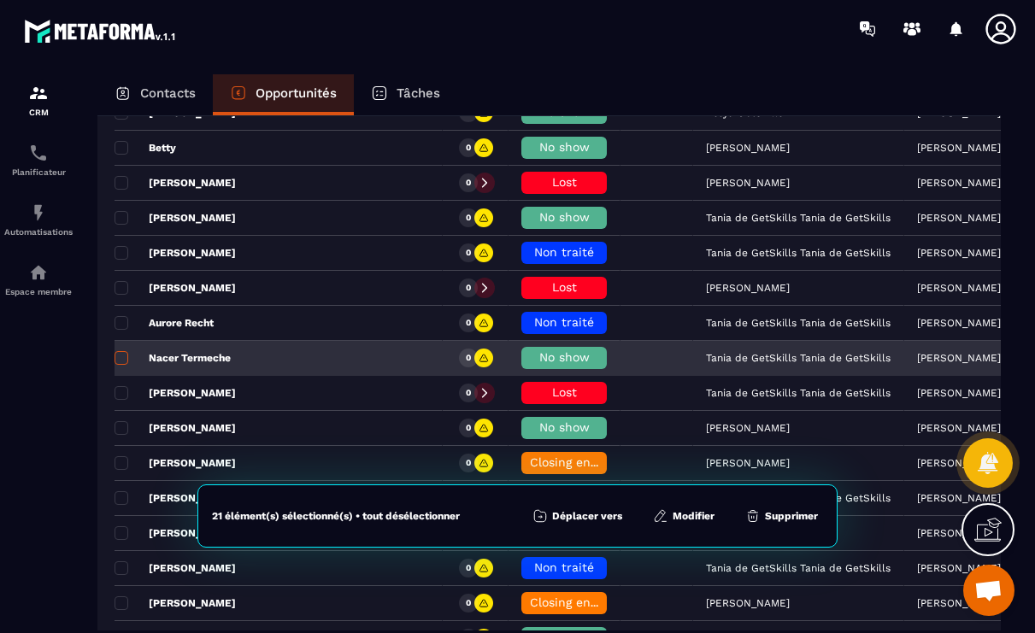
click at [120, 364] on span at bounding box center [121, 358] width 14 height 14
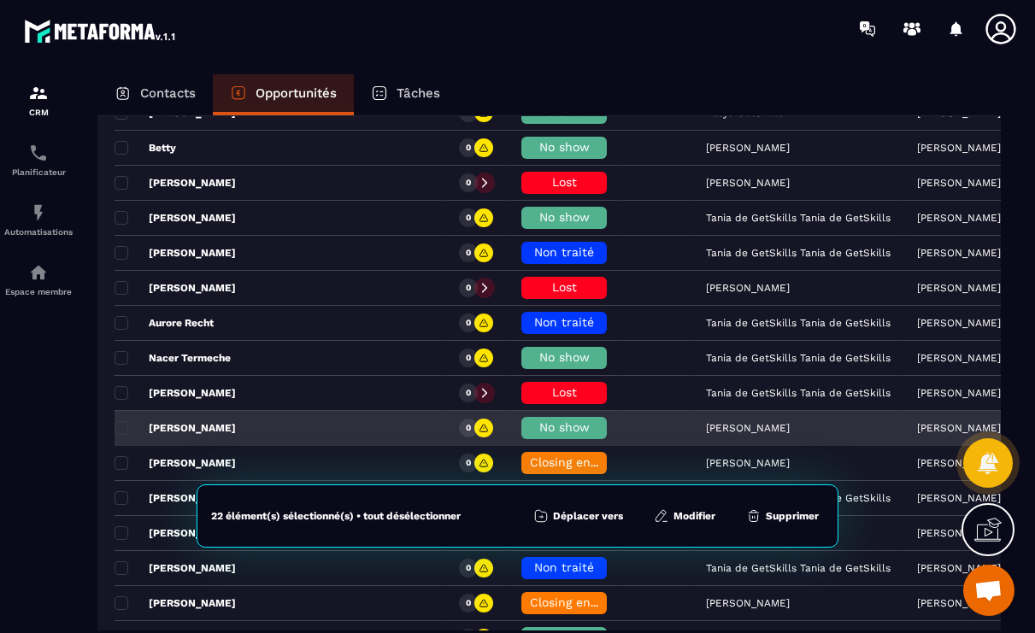
click at [130, 429] on p "[PERSON_NAME]" at bounding box center [174, 428] width 121 height 14
